Goal: Obtain resource: Download file/media

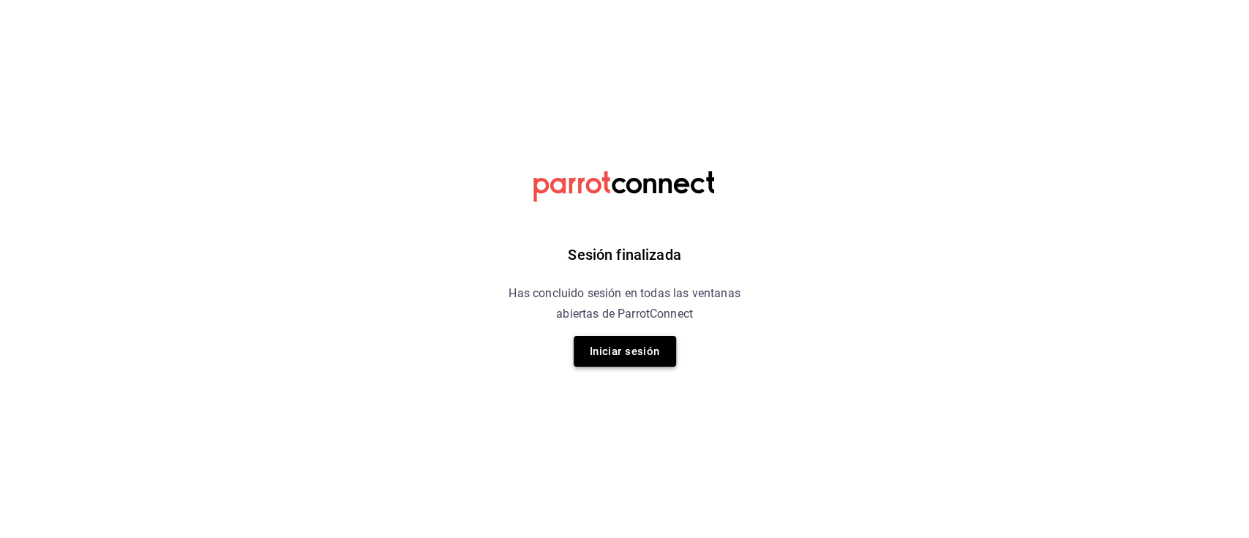
click at [646, 342] on button "Iniciar sesión" at bounding box center [625, 351] width 102 height 31
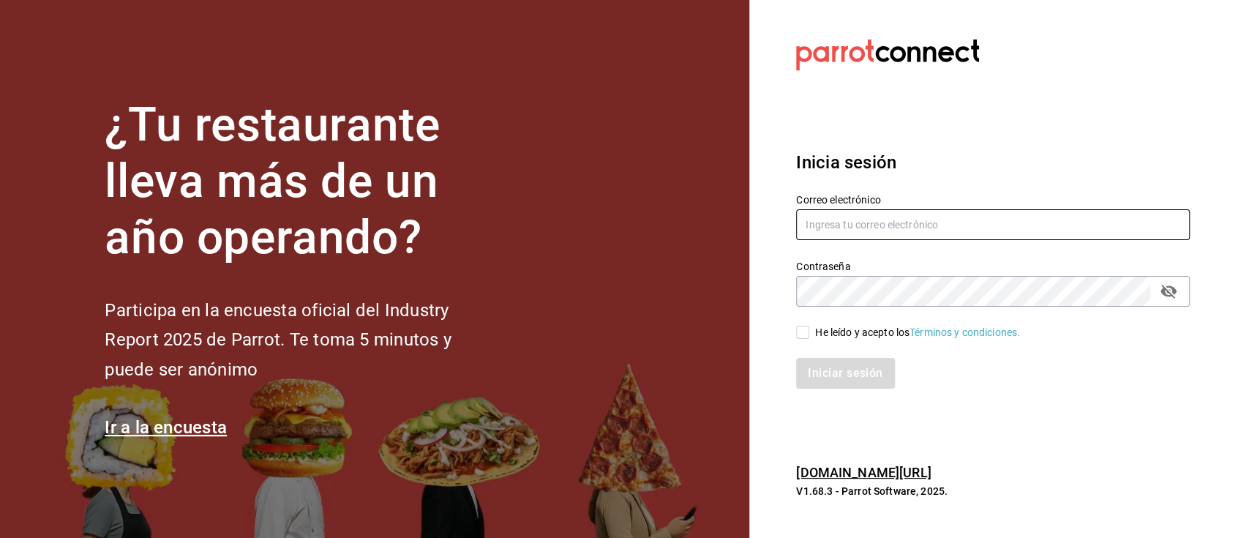
type input "hotaru@grupocosteno.com"
click at [799, 337] on input "He leído y acepto los Términos y condiciones." at bounding box center [802, 332] width 13 height 13
checkbox input "true"
click at [833, 375] on button "Iniciar sesión" at bounding box center [846, 373] width 100 height 31
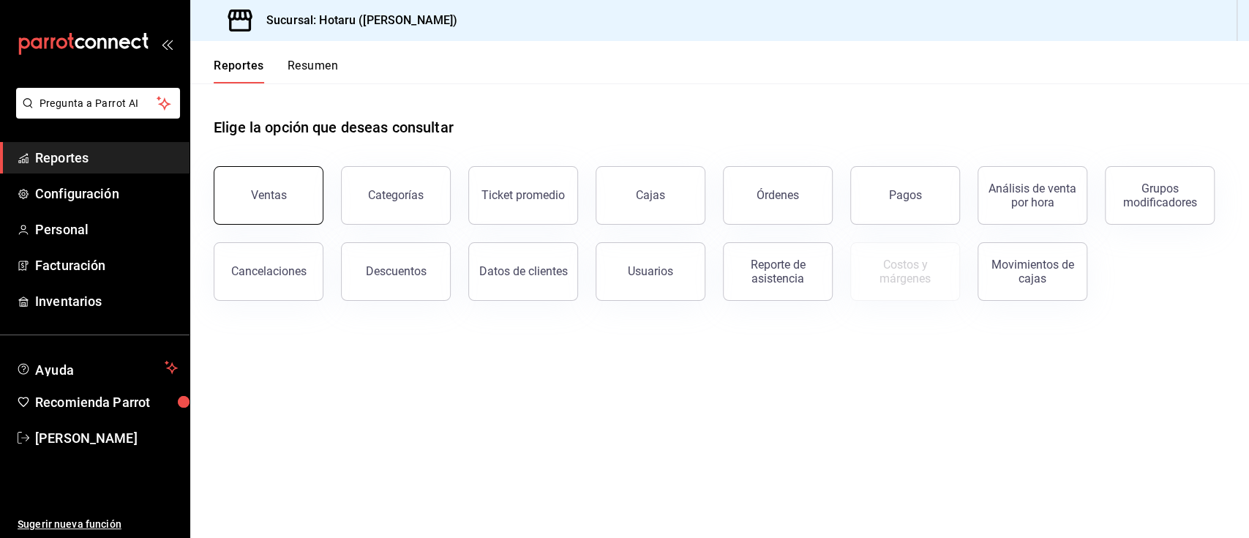
click at [290, 211] on button "Ventas" at bounding box center [269, 195] width 110 height 59
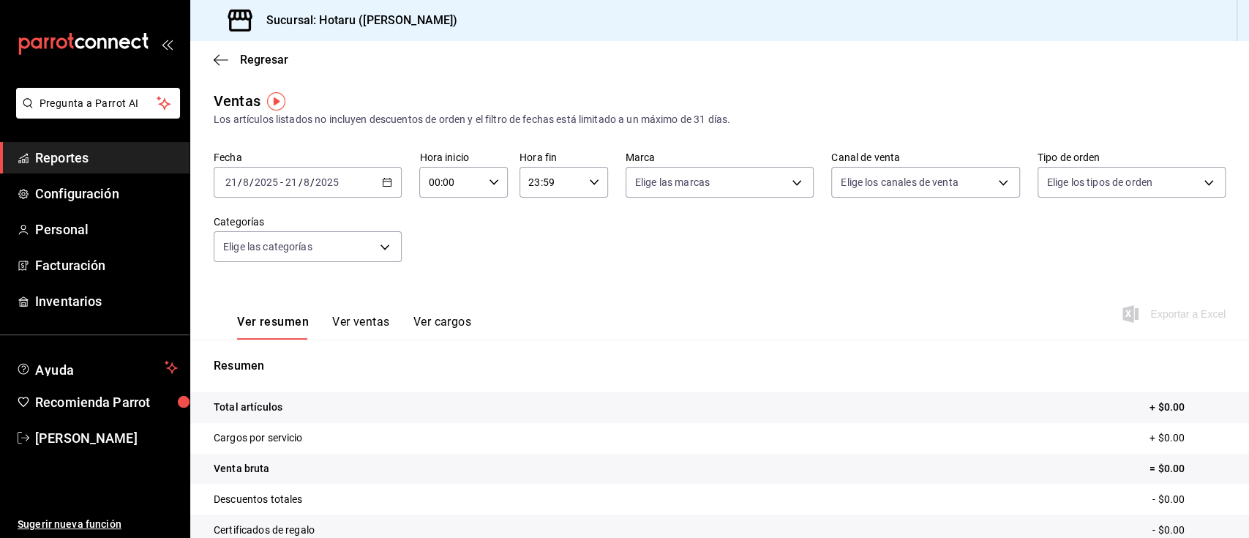
click at [383, 181] on \(Stroke\) "button" at bounding box center [387, 181] width 8 height 1
click at [395, 240] on body "Pregunta a Parrot AI Reportes Configuración Personal Facturación Inventarios Ay…" at bounding box center [624, 269] width 1249 height 538
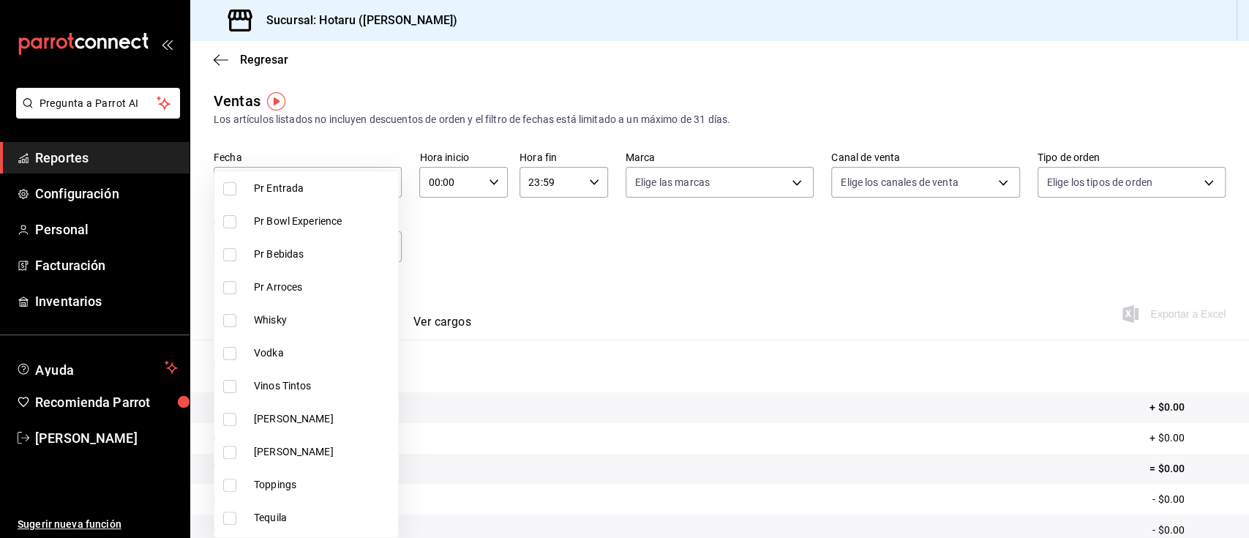
scroll to position [220, 0]
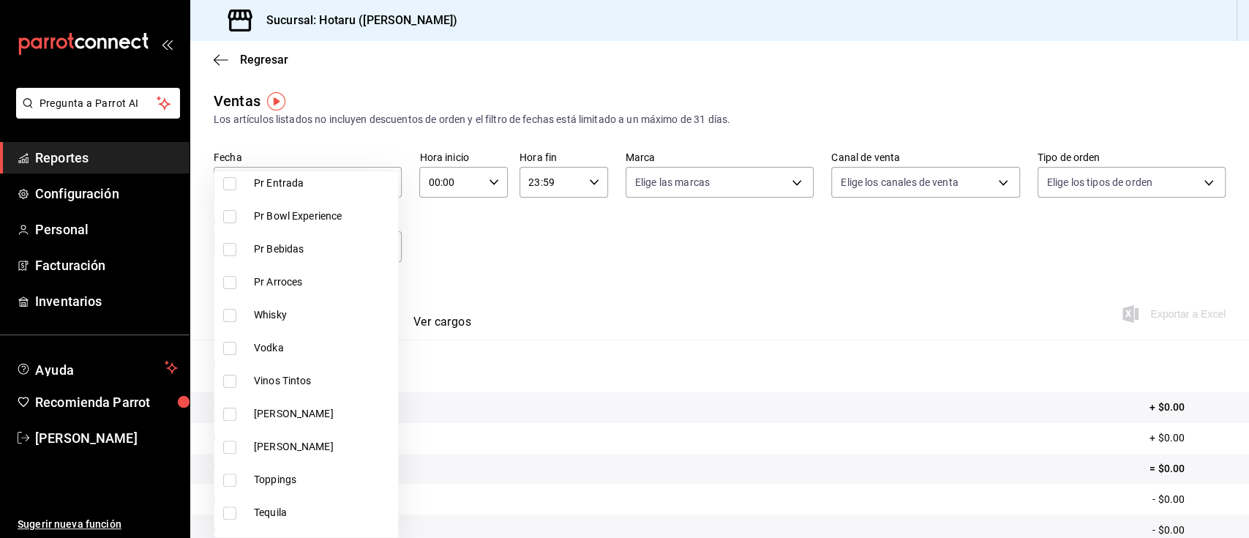
click at [229, 253] on input "checkbox" at bounding box center [229, 249] width 13 height 13
checkbox input "true"
type input "265b906e-5920-4fdb-b364-f76d443986b3"
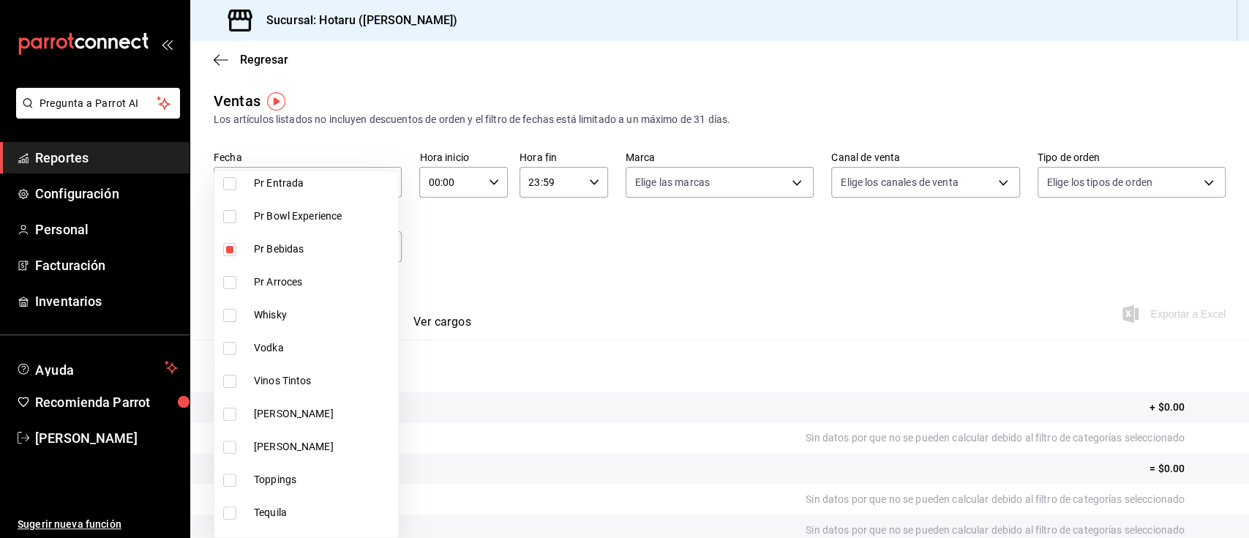
click at [233, 319] on input "checkbox" at bounding box center [229, 315] width 13 height 13
checkbox input "true"
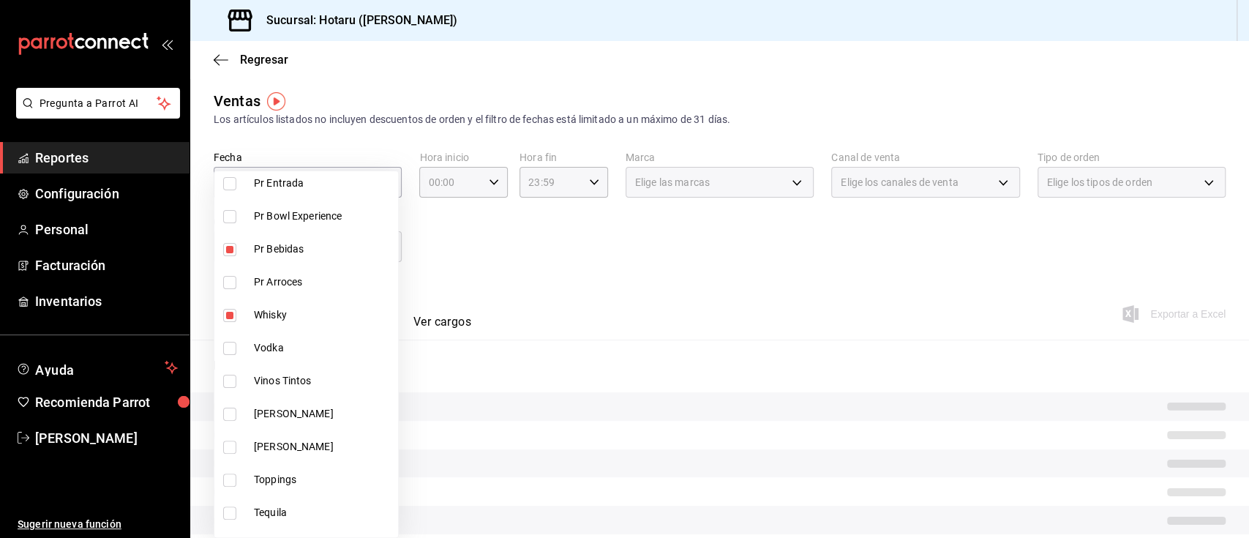
click at [233, 339] on li "Vodka" at bounding box center [306, 347] width 184 height 33
type input "265b906e-5920-4fdb-b364-f76d443986b3,c30ed8e5-0cfd-4b33-9d47-8ac3b5bd6514,92860…"
checkbox input "true"
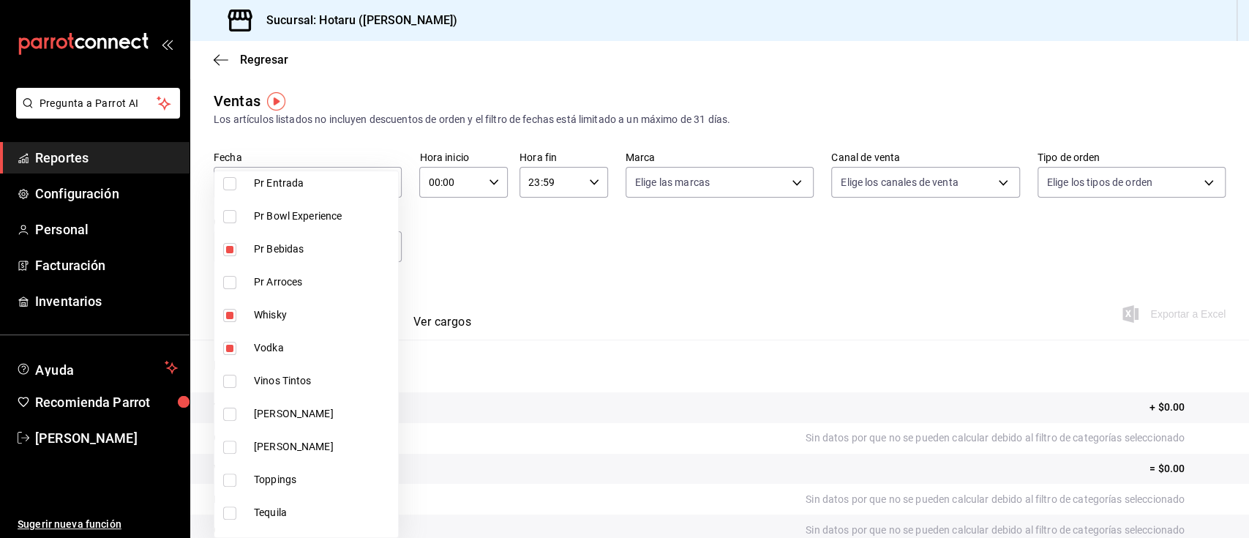
click at [233, 389] on li "Vinos Tintos" at bounding box center [306, 380] width 184 height 33
type input "265b906e-5920-4fdb-b364-f76d443986b3,c30ed8e5-0cfd-4b33-9d47-8ac3b5bd6514,92860…"
checkbox input "true"
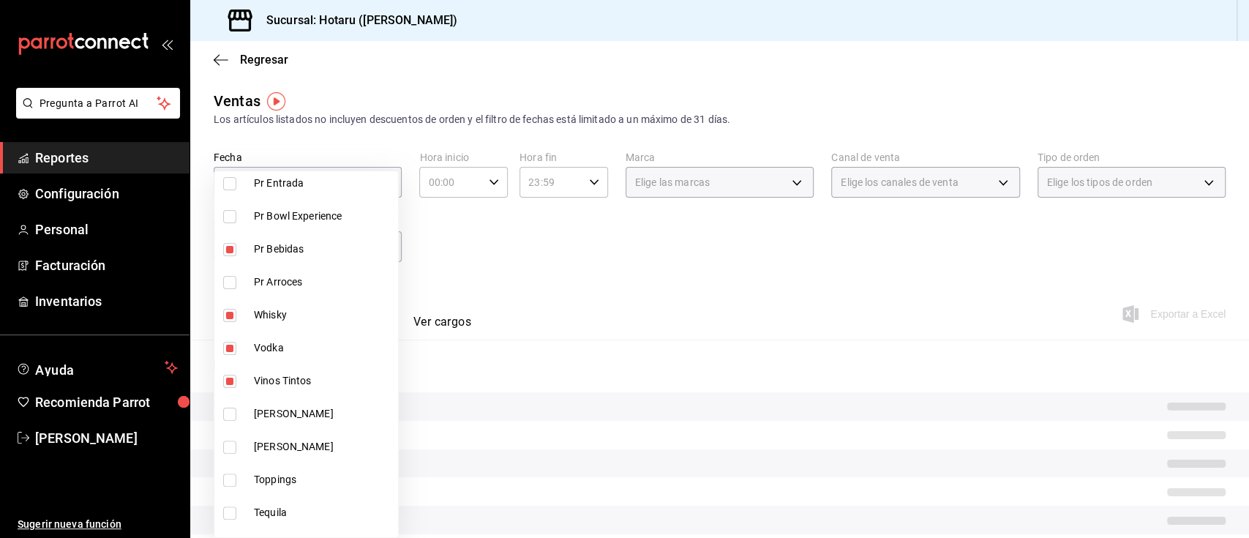
click at [233, 403] on li "[PERSON_NAME]" at bounding box center [306, 413] width 184 height 33
type input "265b906e-5920-4fdb-b364-f76d443986b3,c30ed8e5-0cfd-4b33-9d47-8ac3b5bd6514,92860…"
checkbox input "true"
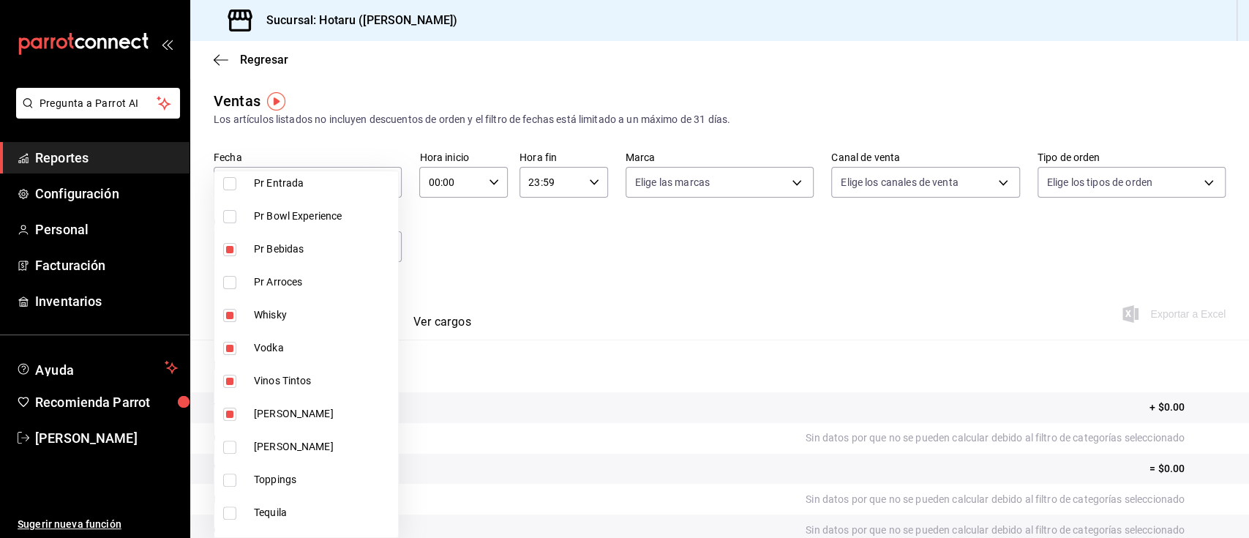
click at [233, 438] on li "[PERSON_NAME]" at bounding box center [306, 446] width 184 height 33
type input "265b906e-5920-4fdb-b364-f76d443986b3,c30ed8e5-0cfd-4b33-9d47-8ac3b5bd6514,92860…"
checkbox input "true"
click at [223, 509] on input "checkbox" at bounding box center [229, 512] width 13 height 13
checkbox input "true"
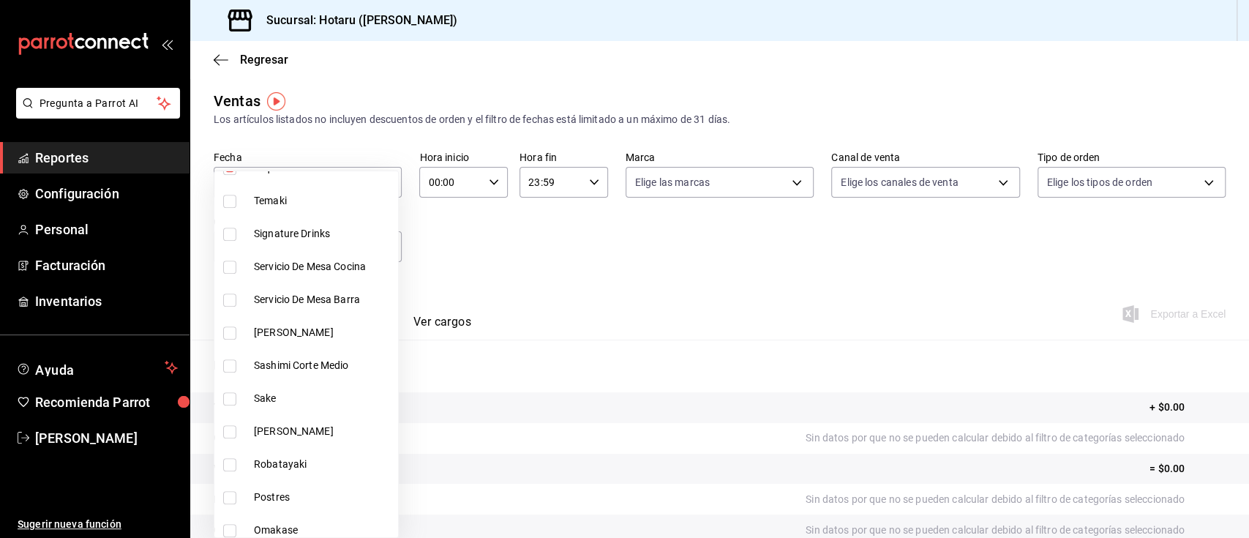
scroll to position [569, 0]
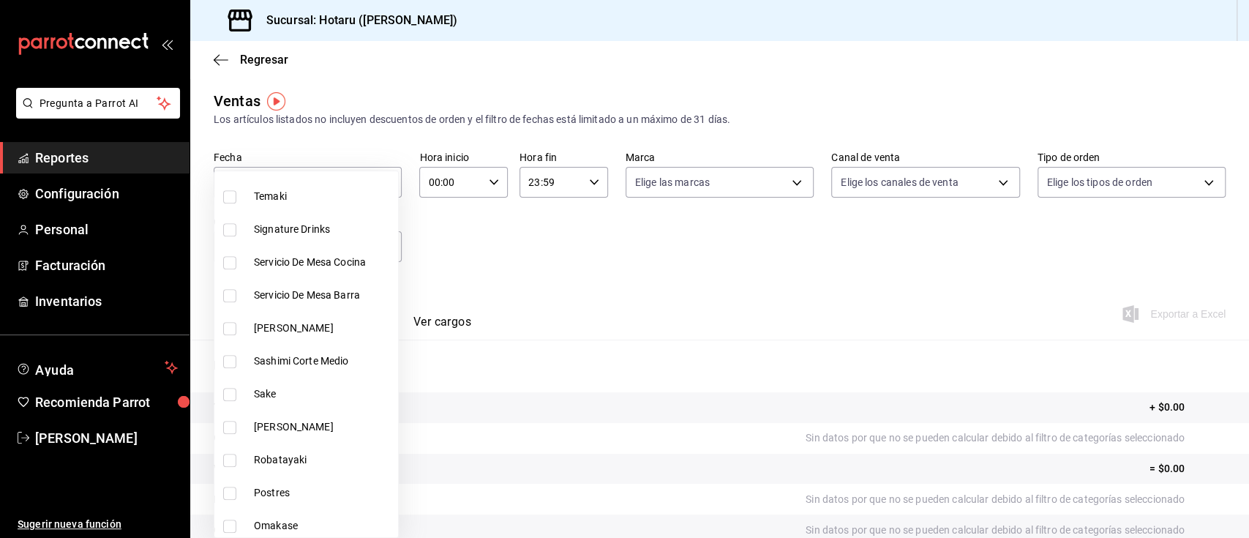
click at [218, 230] on li "Signature Drinks" at bounding box center [306, 229] width 184 height 33
type input "265b906e-5920-4fdb-b364-f76d443986b3,c30ed8e5-0cfd-4b33-9d47-8ac3b5bd6514,92860…"
checkbox input "true"
click at [228, 397] on input "checkbox" at bounding box center [229, 394] width 13 height 13
checkbox input "true"
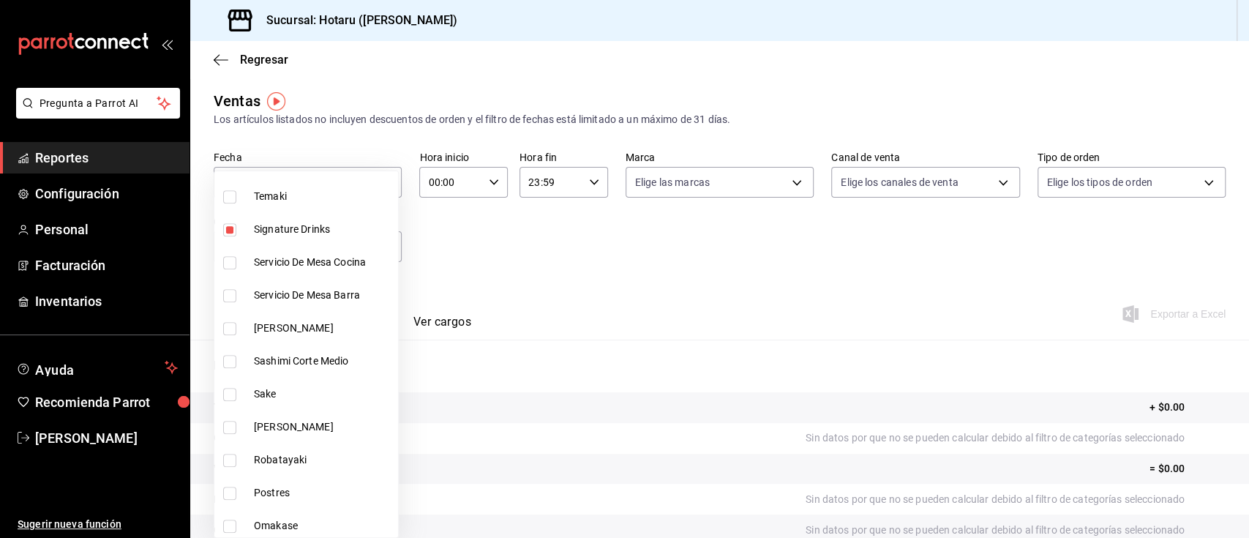
type input "265b906e-5920-4fdb-b364-f76d443986b3,c30ed8e5-0cfd-4b33-9d47-8ac3b5bd6514,92860…"
click at [228, 421] on input "checkbox" at bounding box center [229, 427] width 13 height 13
checkbox input "true"
type input "265b906e-5920-4fdb-b364-f76d443986b3,c30ed8e5-0cfd-4b33-9d47-8ac3b5bd6514,92860…"
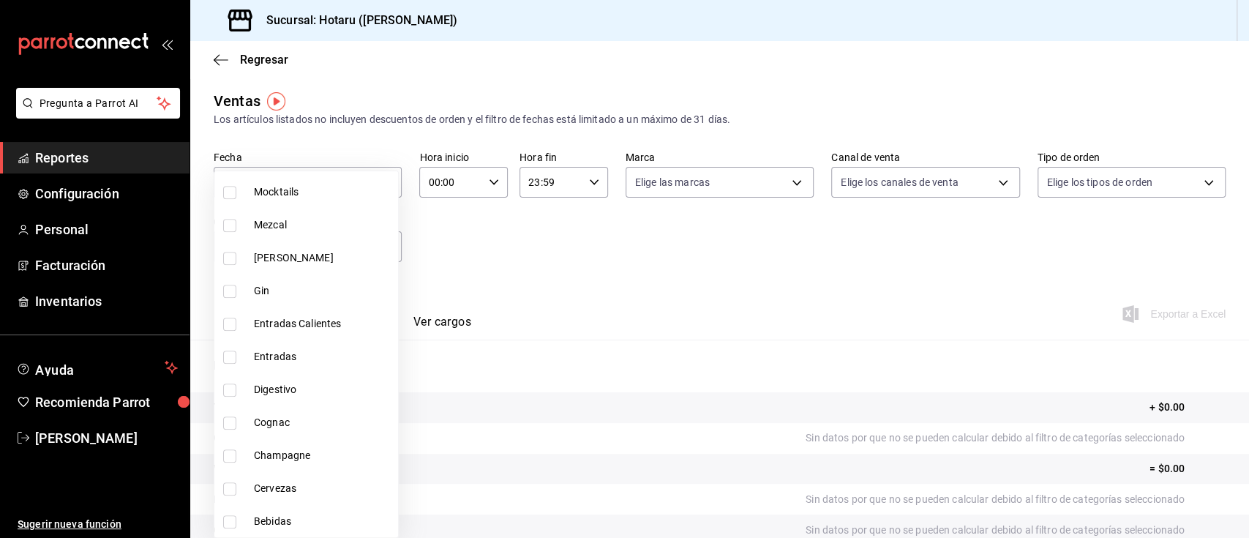
click at [236, 189] on input "checkbox" at bounding box center [229, 192] width 13 height 13
checkbox input "true"
type input "265b906e-5920-4fdb-b364-f76d443986b3,c30ed8e5-0cfd-4b33-9d47-8ac3b5bd6514,92860…"
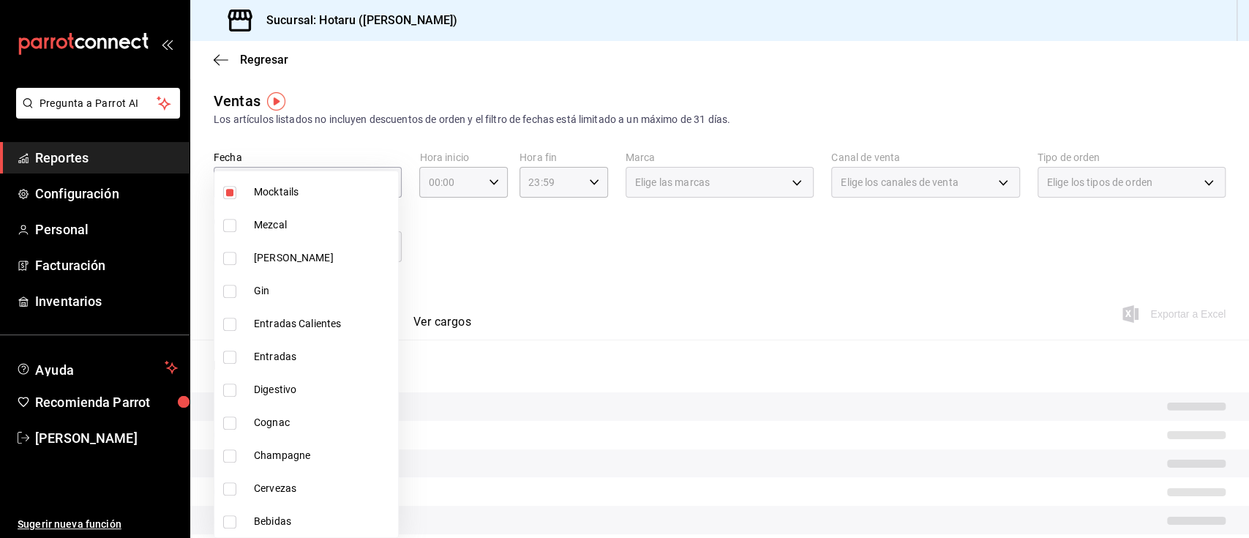
click at [236, 224] on input "checkbox" at bounding box center [229, 225] width 13 height 13
checkbox input "true"
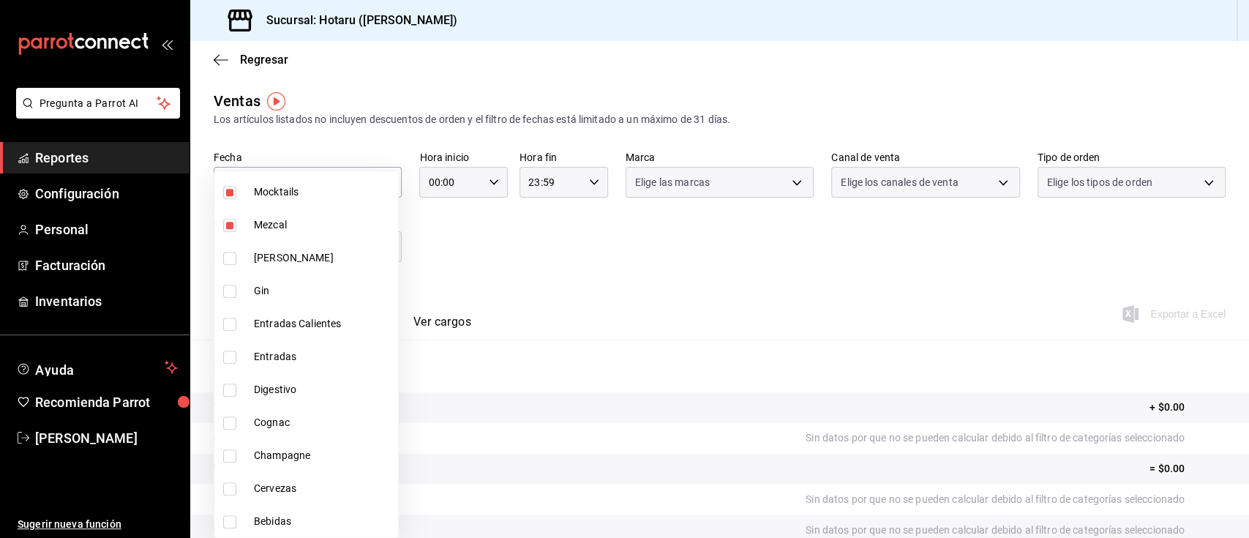
type input "265b906e-5920-4fdb-b364-f76d443986b3,c30ed8e5-0cfd-4b33-9d47-8ac3b5bd6514,92860…"
click at [232, 285] on input "checkbox" at bounding box center [229, 291] width 13 height 13
checkbox input "true"
type input "265b906e-5920-4fdb-b364-f76d443986b3,c30ed8e5-0cfd-4b33-9d47-8ac3b5bd6514,92860…"
click at [226, 389] on input "checkbox" at bounding box center [229, 389] width 13 height 13
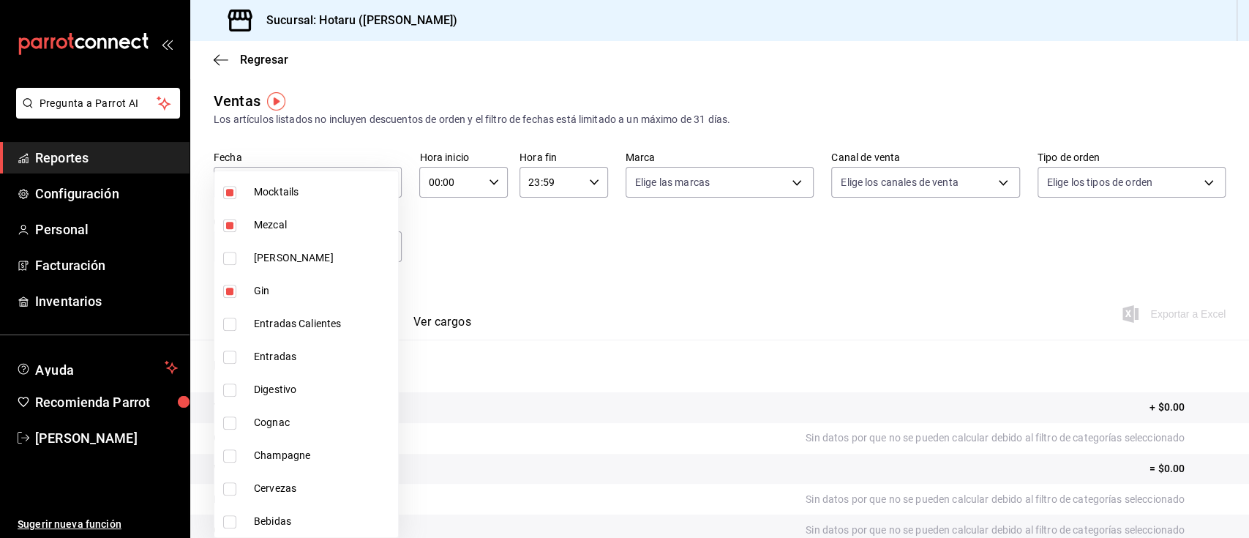
checkbox input "true"
type input "265b906e-5920-4fdb-b364-f76d443986b3,c30ed8e5-0cfd-4b33-9d47-8ac3b5bd6514,92860…"
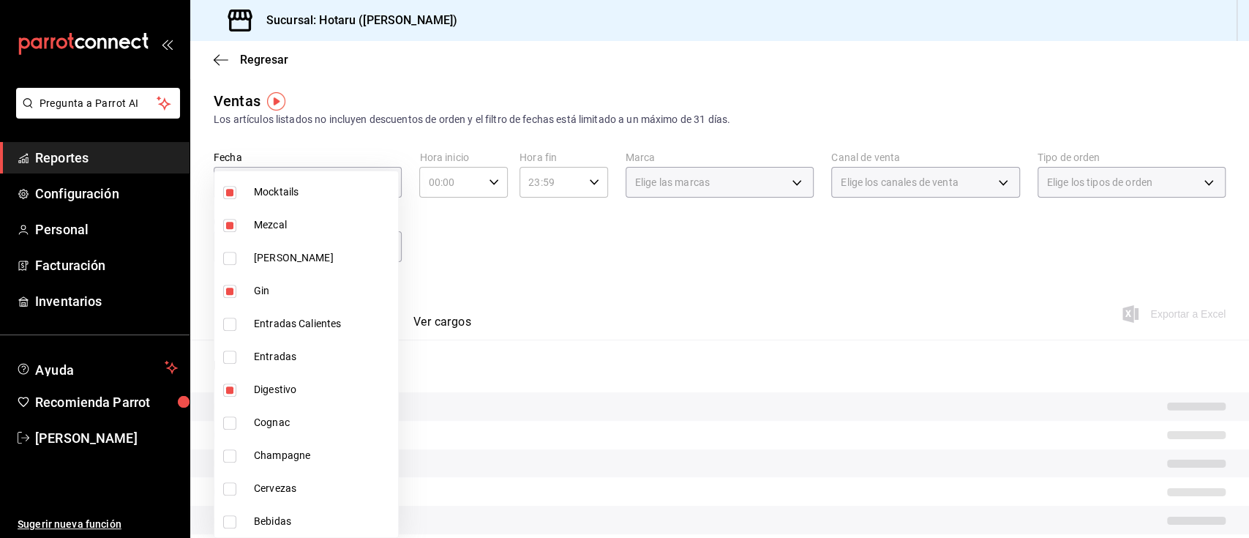
click at [231, 421] on input "checkbox" at bounding box center [229, 422] width 13 height 13
checkbox input "true"
type input "265b906e-5920-4fdb-b364-f76d443986b3,c30ed8e5-0cfd-4b33-9d47-8ac3b5bd6514,92860…"
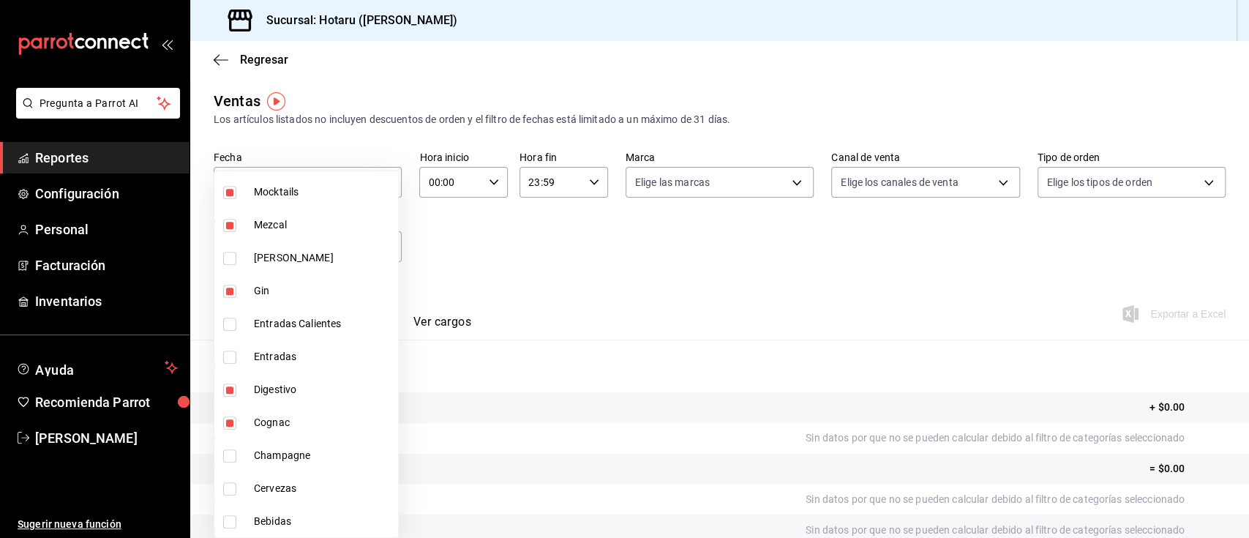
click at [231, 458] on input "checkbox" at bounding box center [229, 455] width 13 height 13
checkbox input "true"
type input "265b906e-5920-4fdb-b364-f76d443986b3,c30ed8e5-0cfd-4b33-9d47-8ac3b5bd6514,92860…"
click at [231, 486] on input "checkbox" at bounding box center [229, 488] width 13 height 13
checkbox input "true"
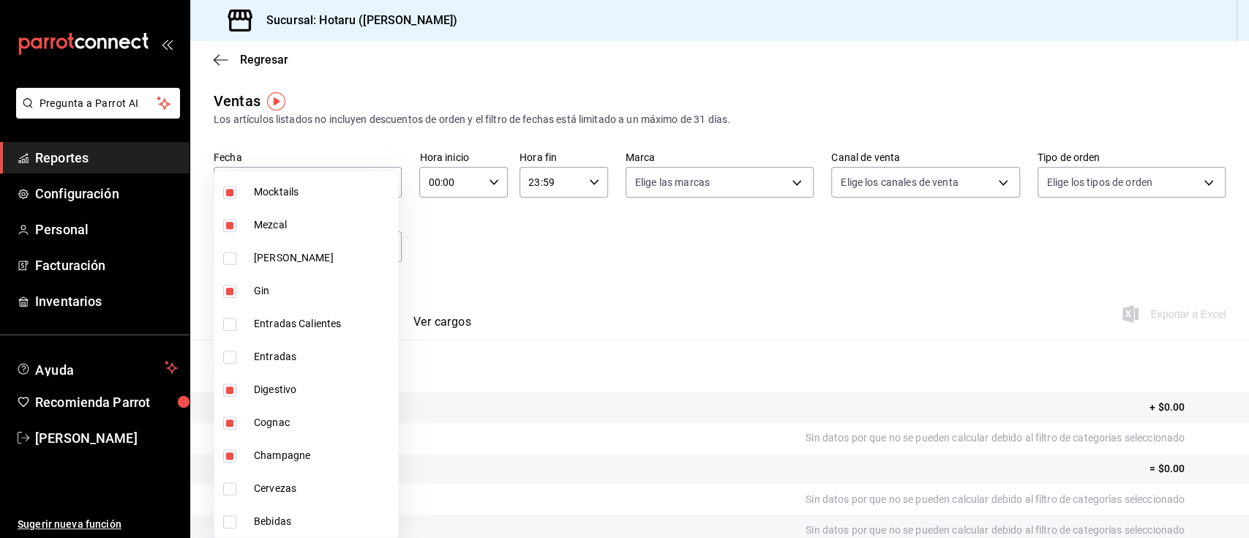
type input "265b906e-5920-4fdb-b364-f76d443986b3,c30ed8e5-0cfd-4b33-9d47-8ac3b5bd6514,92860…"
click at [229, 520] on input "checkbox" at bounding box center [229, 521] width 13 height 13
checkbox input "true"
type input "265b906e-5920-4fdb-b364-f76d443986b3,c30ed8e5-0cfd-4b33-9d47-8ac3b5bd6514,92860…"
click at [604, 296] on div at bounding box center [624, 269] width 1249 height 538
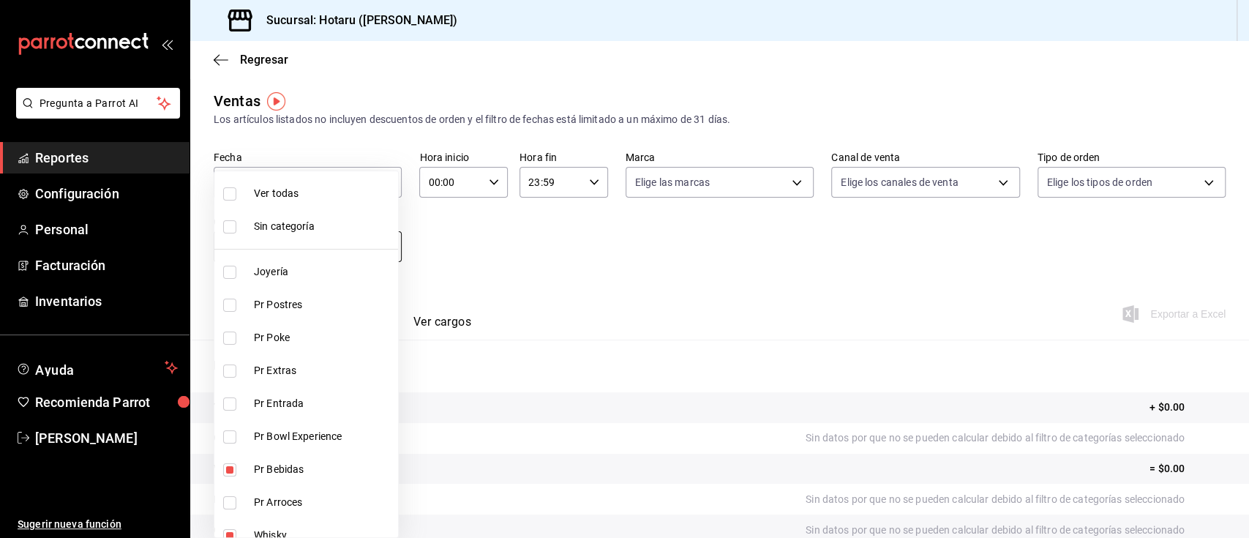
click at [381, 257] on body "Pregunta a Parrot AI Reportes Configuración Personal Facturación Inventarios Ay…" at bounding box center [624, 269] width 1249 height 538
click at [501, 247] on div at bounding box center [624, 269] width 1249 height 538
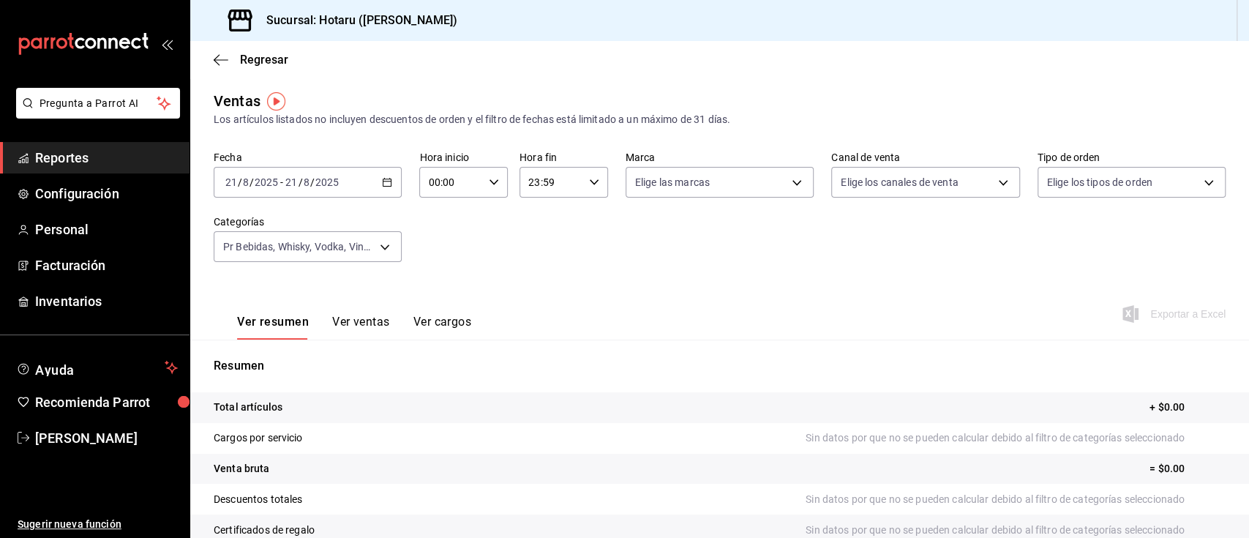
click at [382, 180] on icon "button" at bounding box center [387, 182] width 10 height 10
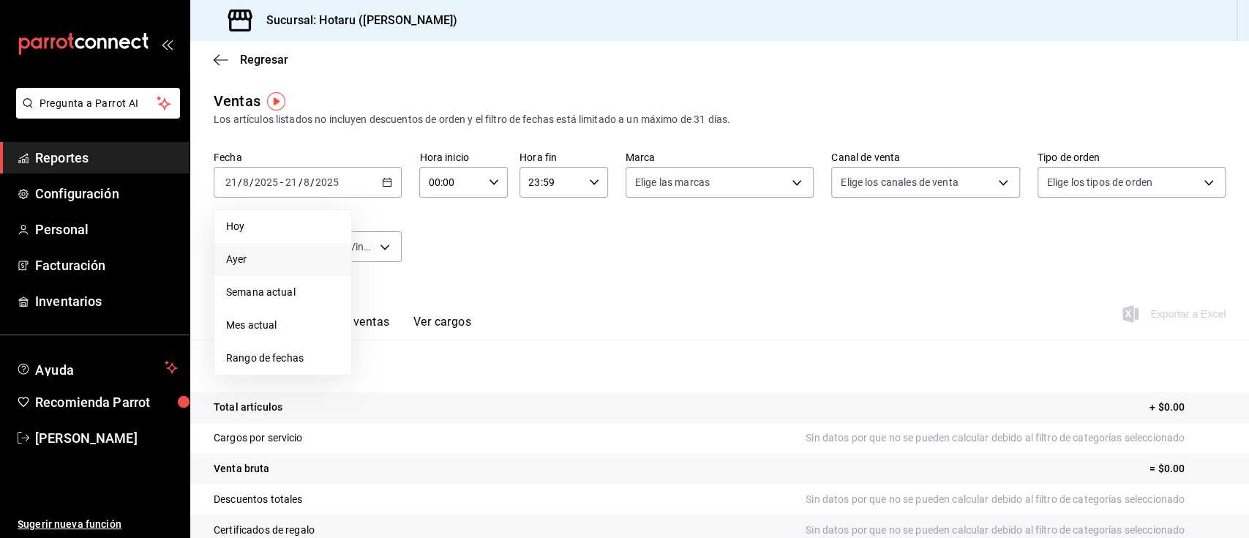
click at [285, 246] on li "Ayer" at bounding box center [282, 259] width 137 height 33
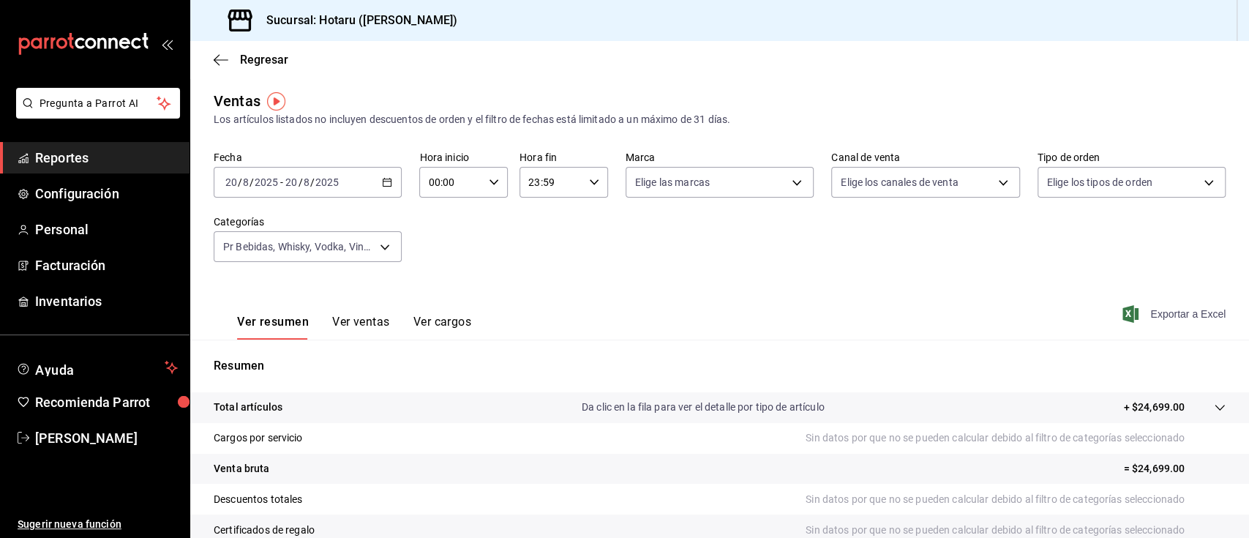
click at [1171, 309] on span "Exportar a Excel" at bounding box center [1175, 314] width 100 height 18
